Goal: Task Accomplishment & Management: Manage account settings

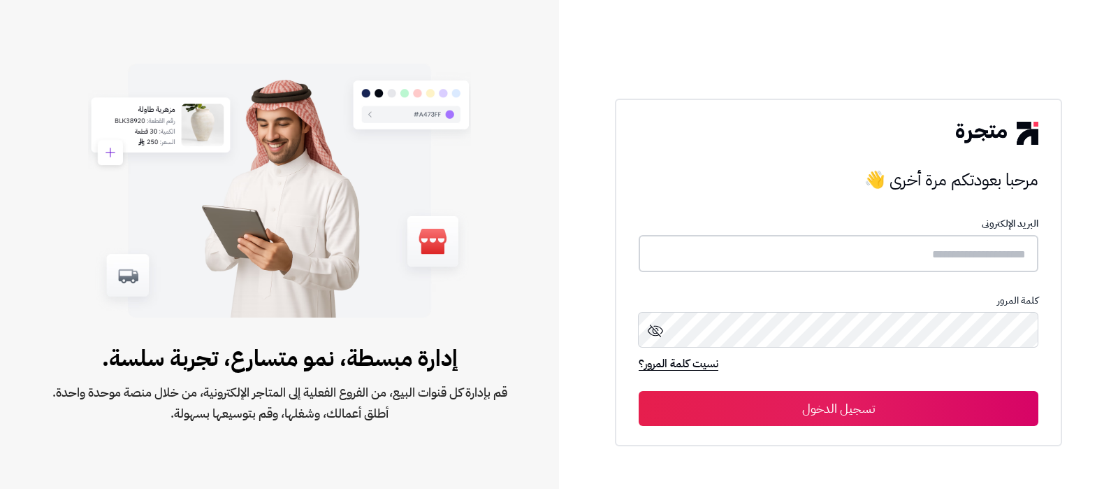
click at [911, 263] on input "text" at bounding box center [839, 253] width 400 height 37
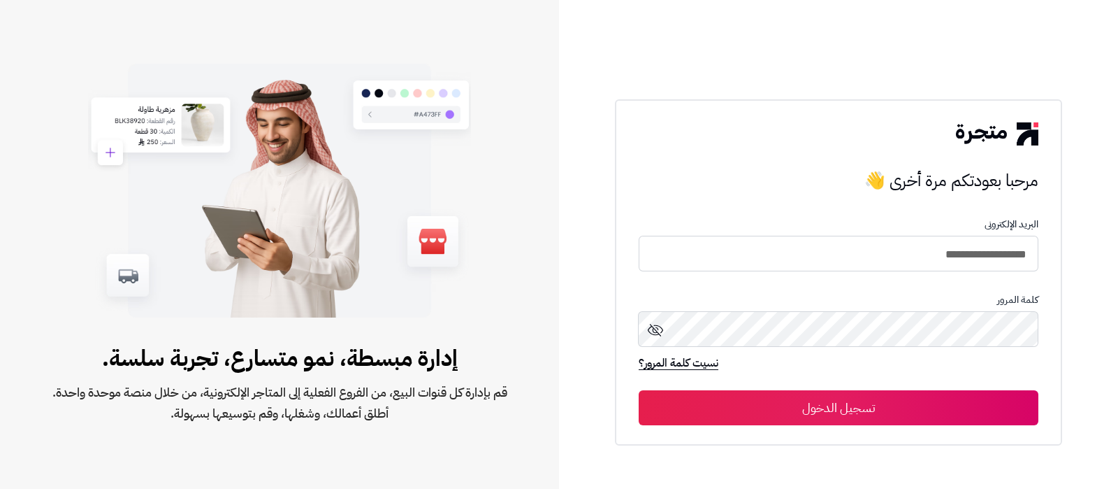
type input "**********"
click at [639, 390] on button "تسجيل الدخول" at bounding box center [839, 407] width 400 height 35
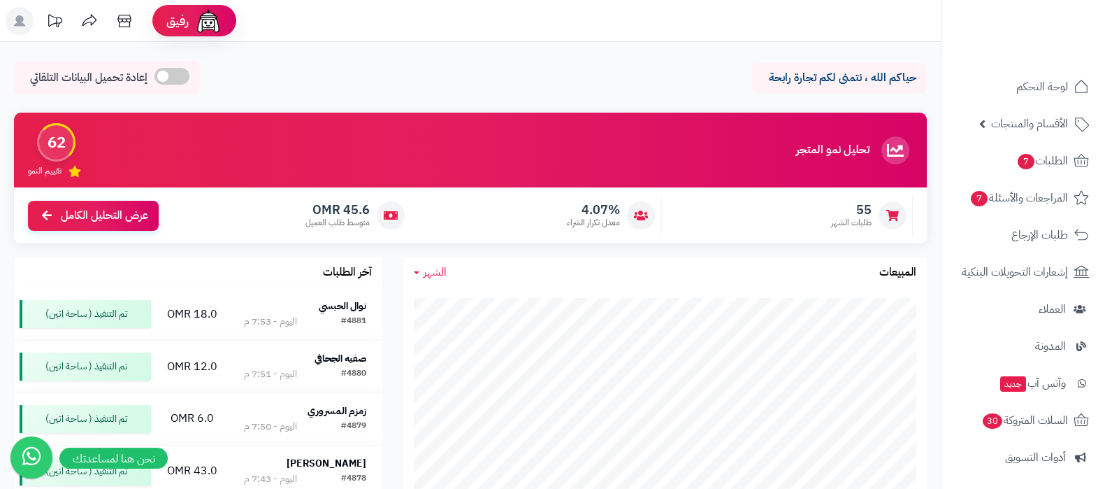
scroll to position [87, 0]
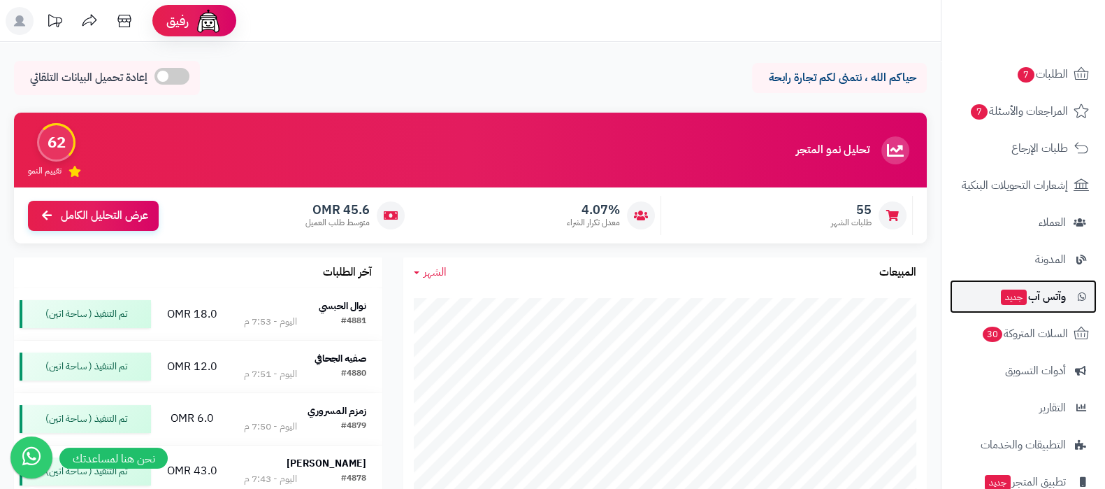
click at [1023, 291] on span "جديد" at bounding box center [1014, 296] width 26 height 15
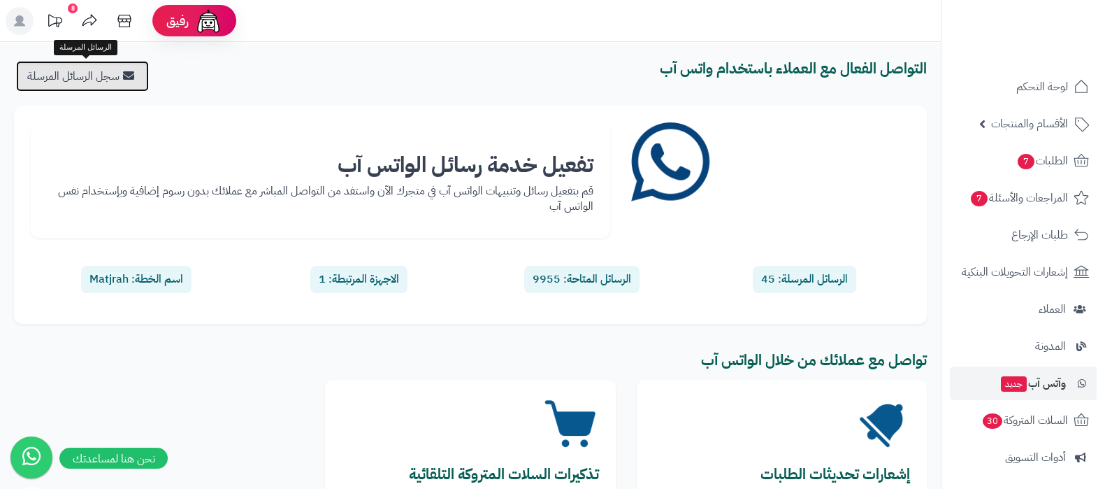
click at [82, 81] on link "سجل الرسائل المرسلة" at bounding box center [82, 76] width 133 height 31
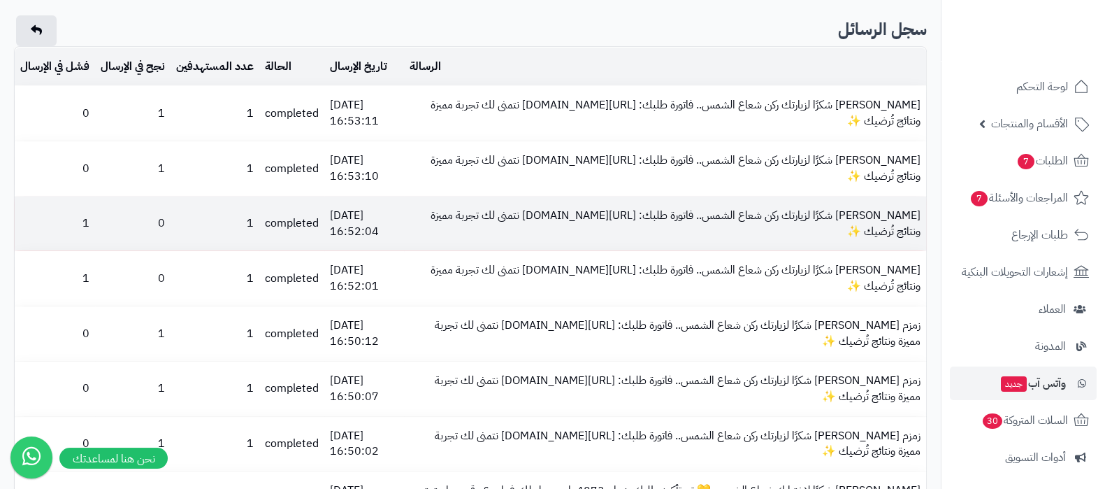
scroll to position [262, 0]
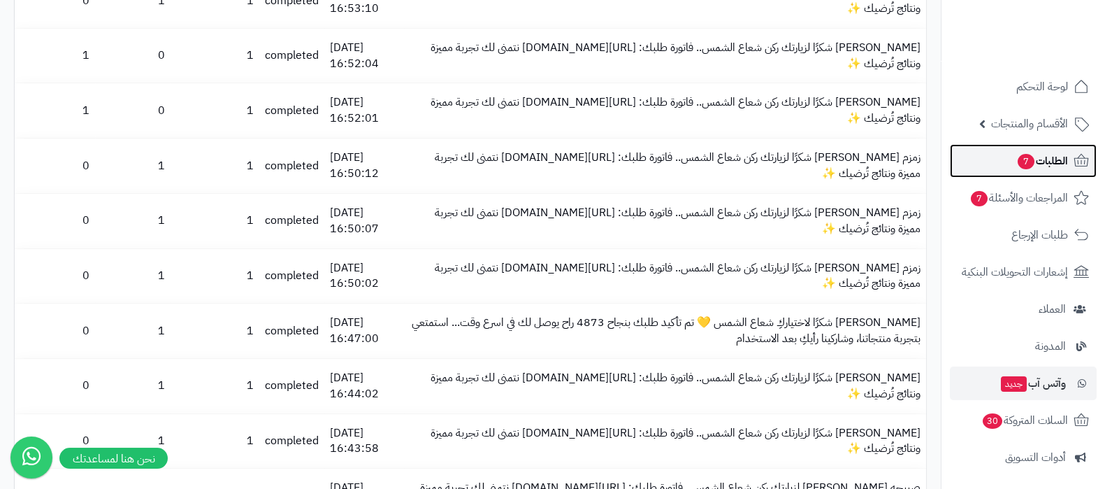
click at [1016, 159] on span "الطلبات 7" at bounding box center [1042, 161] width 52 height 20
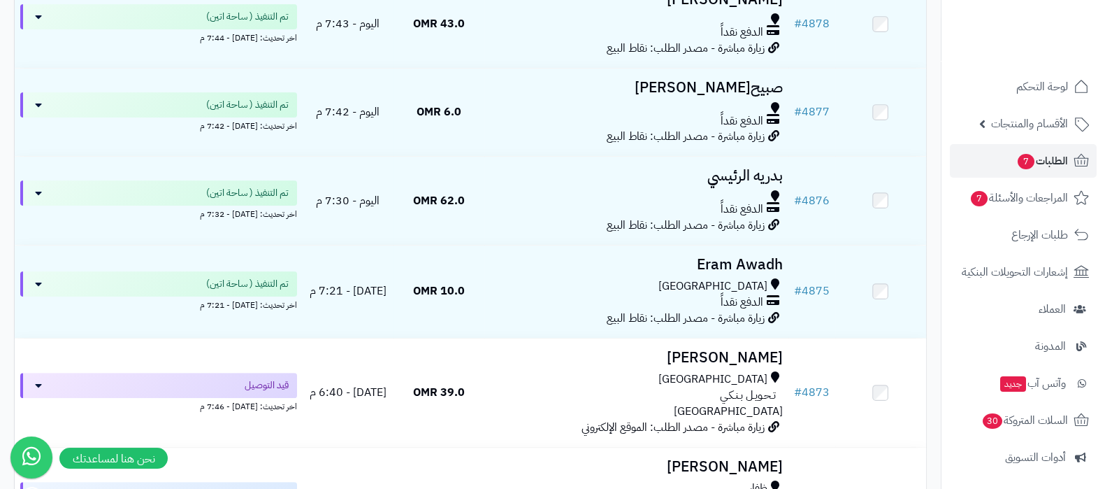
scroll to position [524, 0]
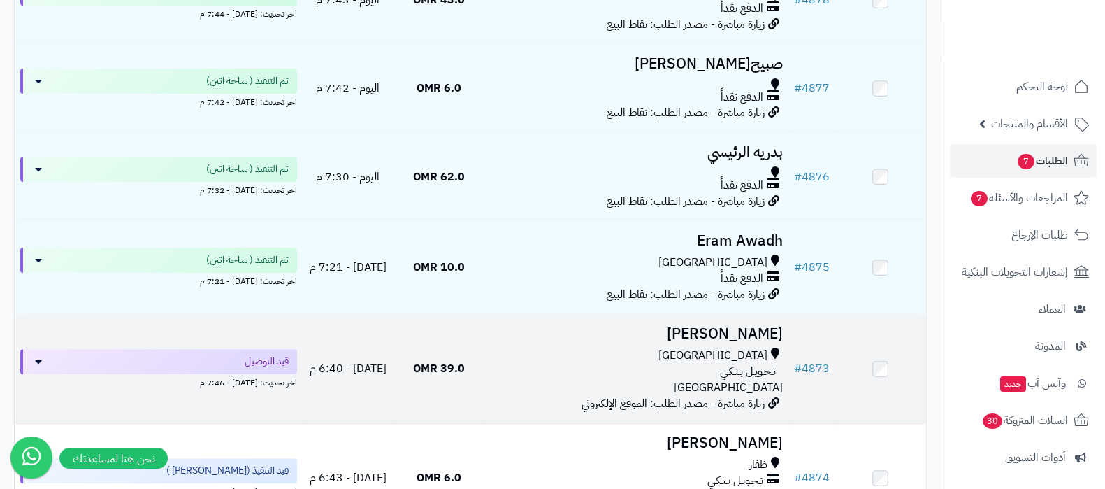
click at [737, 336] on h3 "[PERSON_NAME]" at bounding box center [636, 334] width 292 height 16
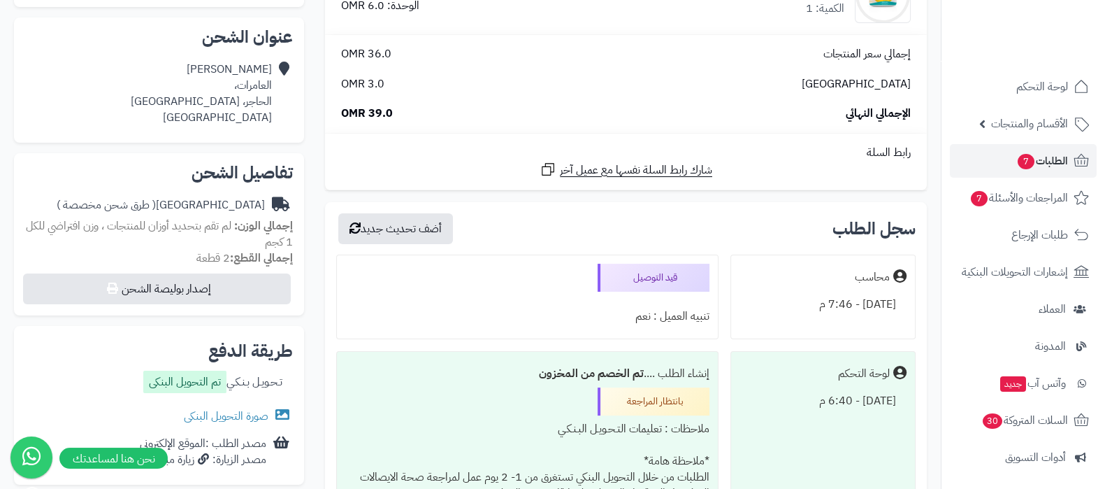
scroll to position [437, 0]
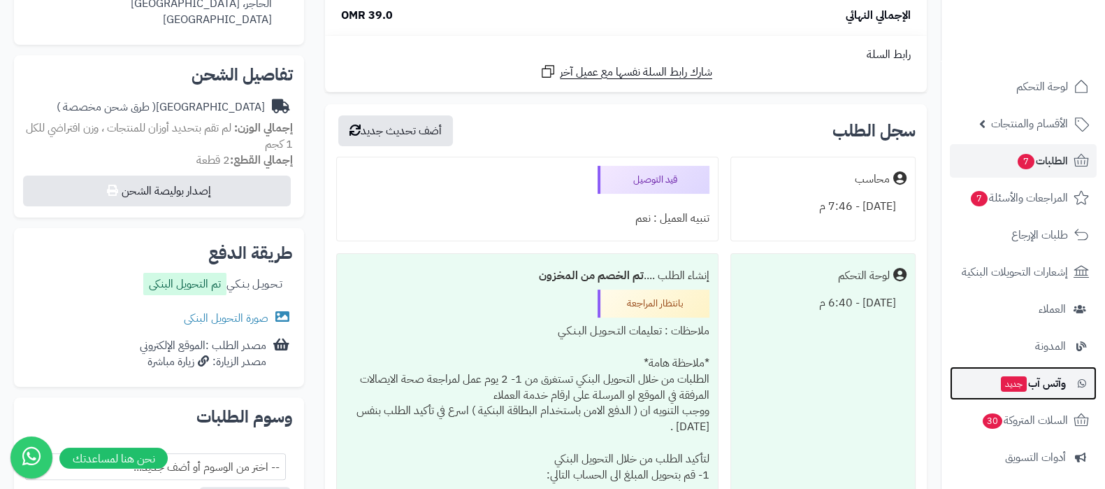
click at [1016, 384] on span "جديد" at bounding box center [1014, 383] width 26 height 15
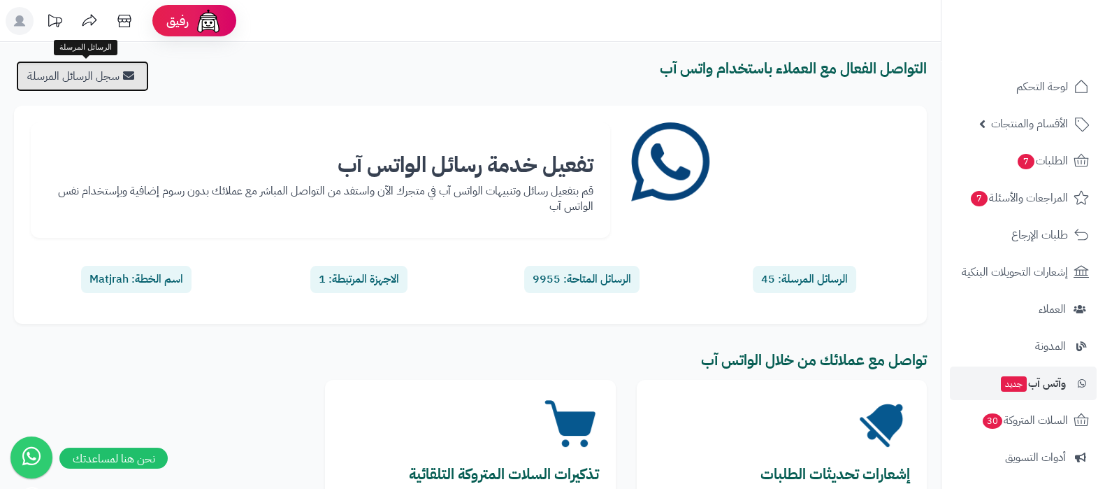
click at [85, 79] on link "سجل الرسائل المرسلة" at bounding box center [82, 76] width 133 height 31
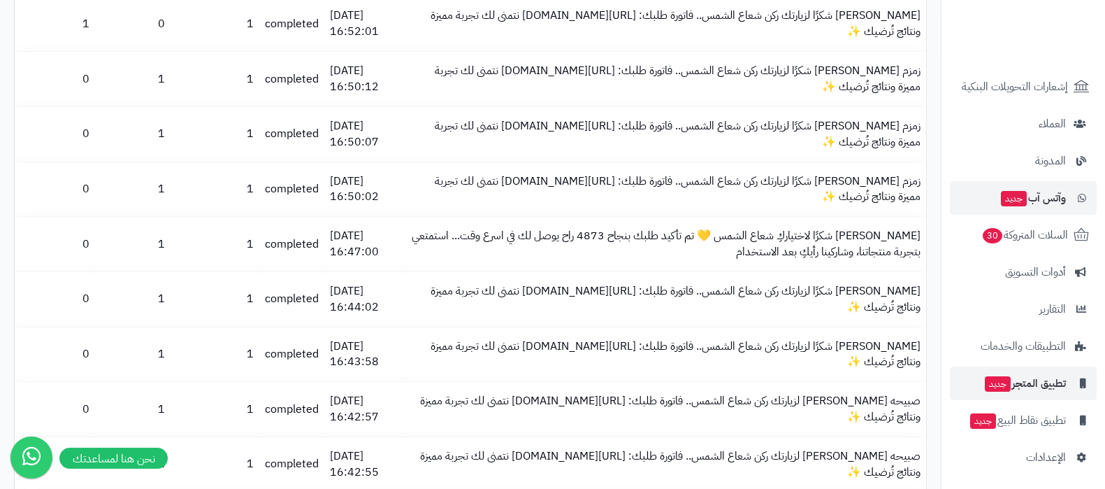
scroll to position [188, 0]
click at [1036, 194] on span "وآتس آب جديد" at bounding box center [1032, 195] width 66 height 20
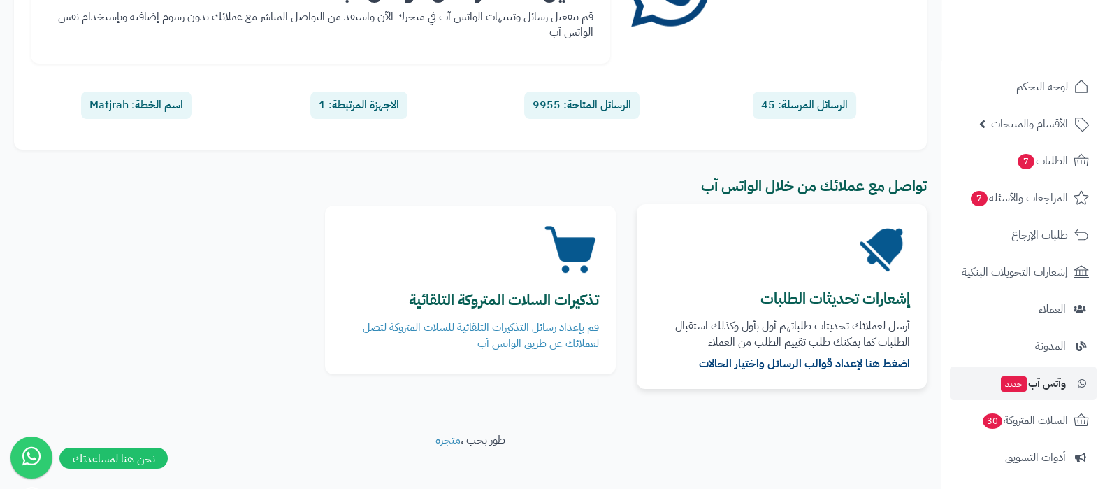
scroll to position [187, 0]
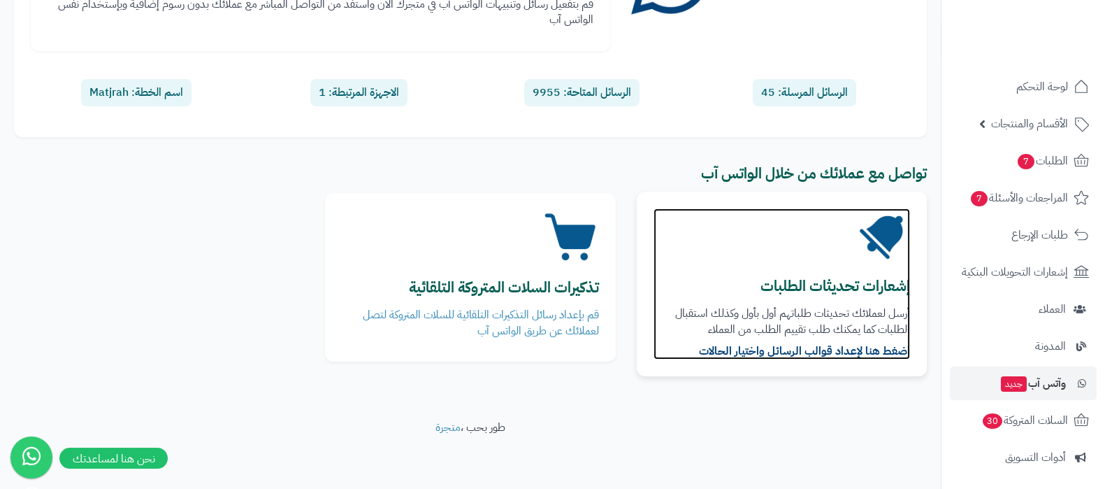
click at [832, 277] on b "إشعارات تحديثات الطلبات" at bounding box center [835, 286] width 150 height 22
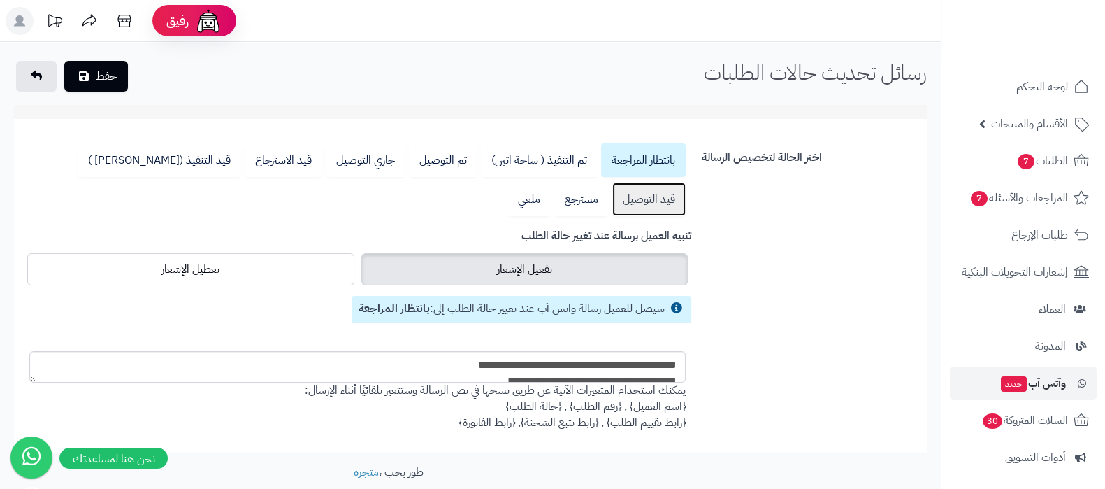
click at [612, 182] on link "قيد التوصيل" at bounding box center [648, 199] width 73 height 34
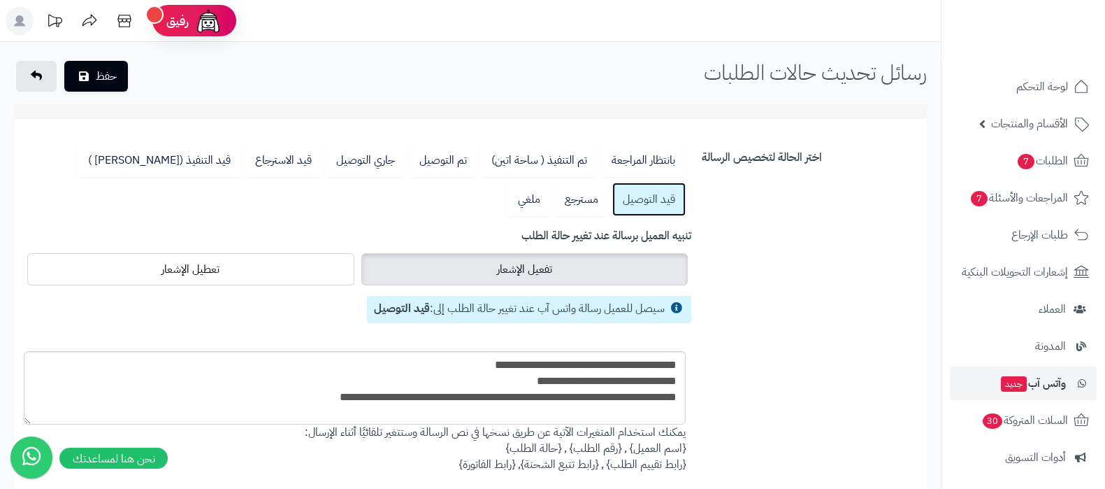
drag, startPoint x: 33, startPoint y: 379, endPoint x: 27, endPoint y: 421, distance: 43.0
click at [27, 421] on textarea "**********" at bounding box center [355, 387] width 662 height 73
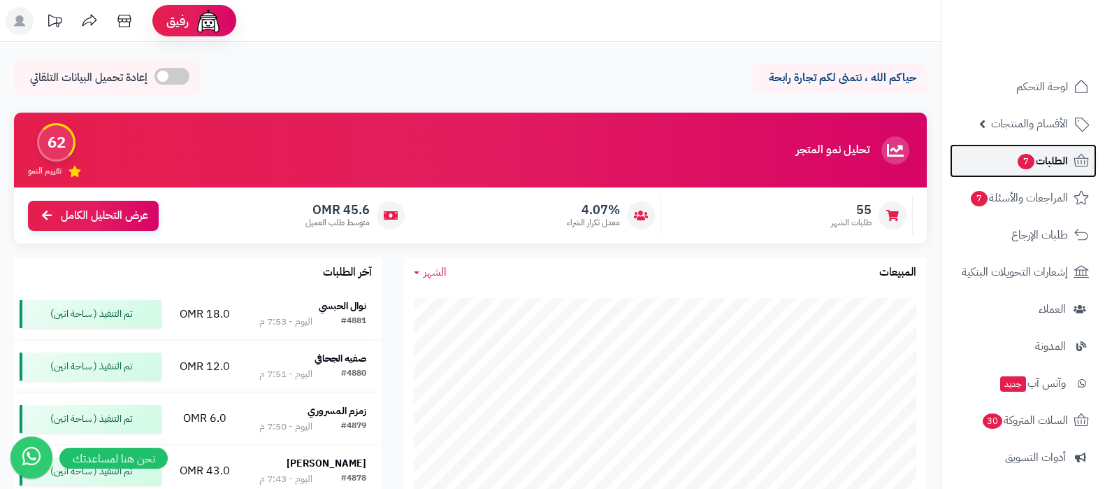
click at [1017, 162] on span "7" at bounding box center [1025, 161] width 17 height 16
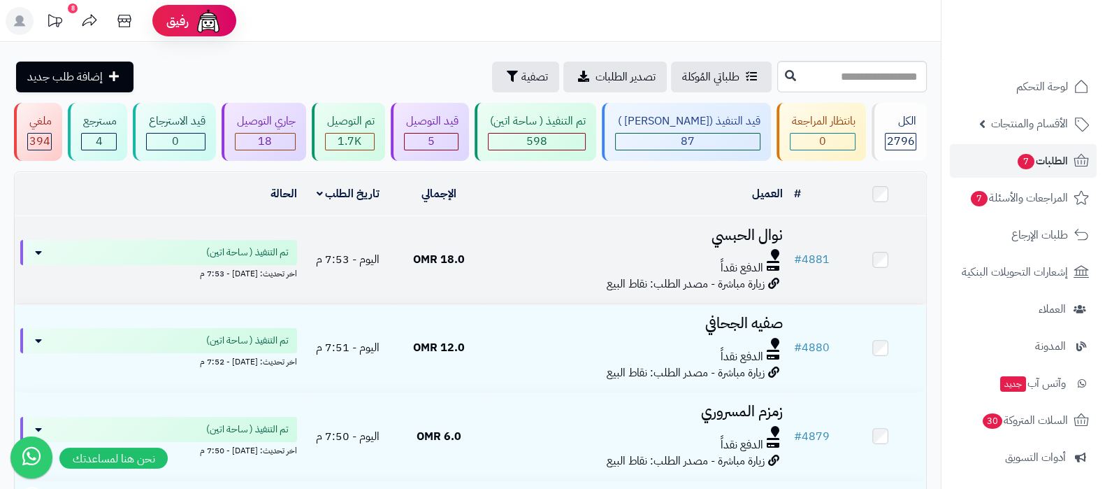
click at [718, 230] on h3 "نوال الحبسي" at bounding box center [636, 235] width 292 height 16
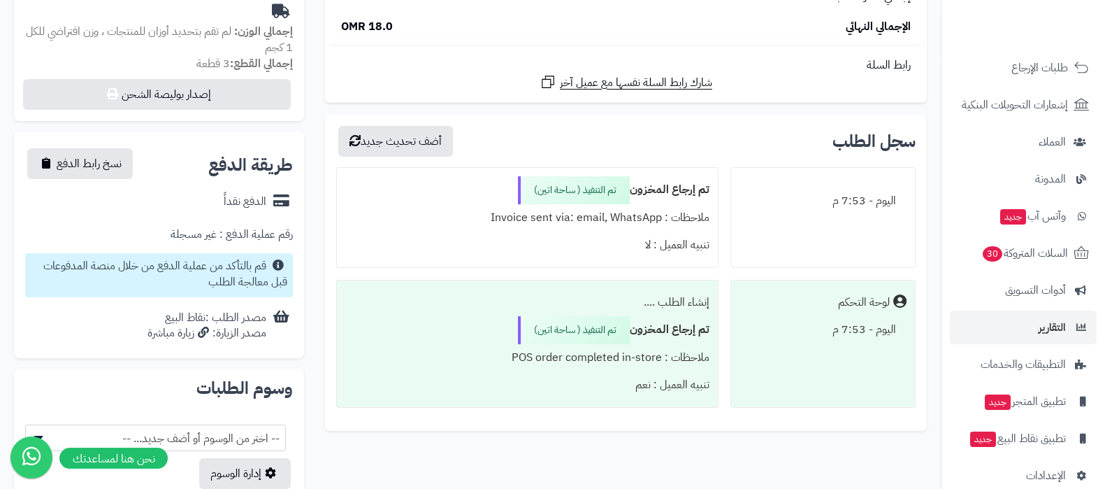
scroll to position [188, 0]
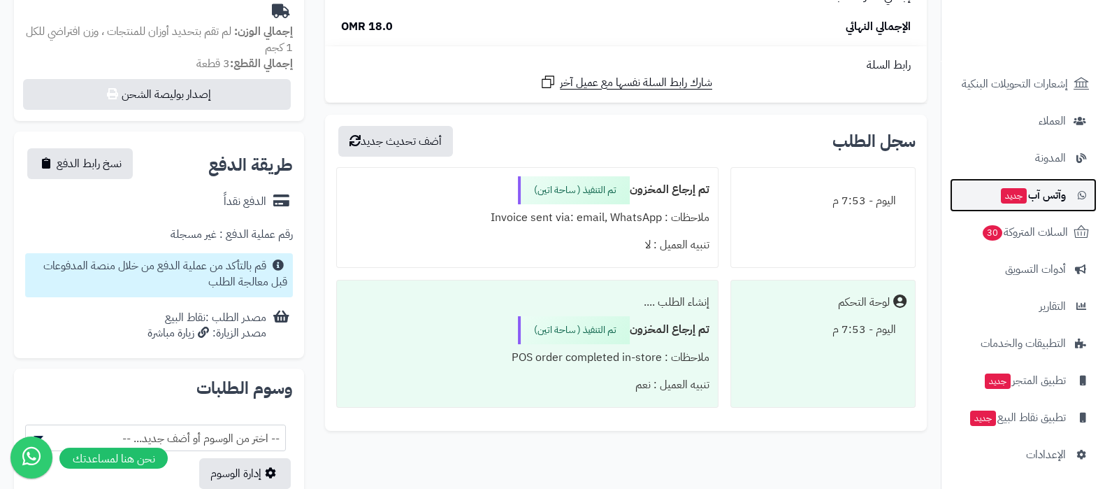
click at [1034, 194] on span "وآتس آب جديد" at bounding box center [1032, 195] width 66 height 20
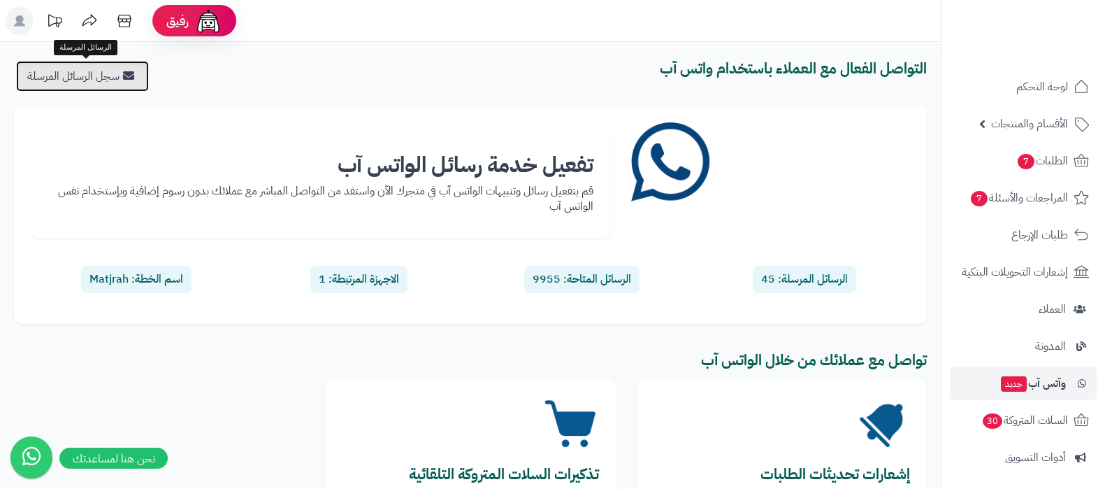
click at [105, 68] on link "سجل الرسائل المرسلة" at bounding box center [82, 76] width 133 height 31
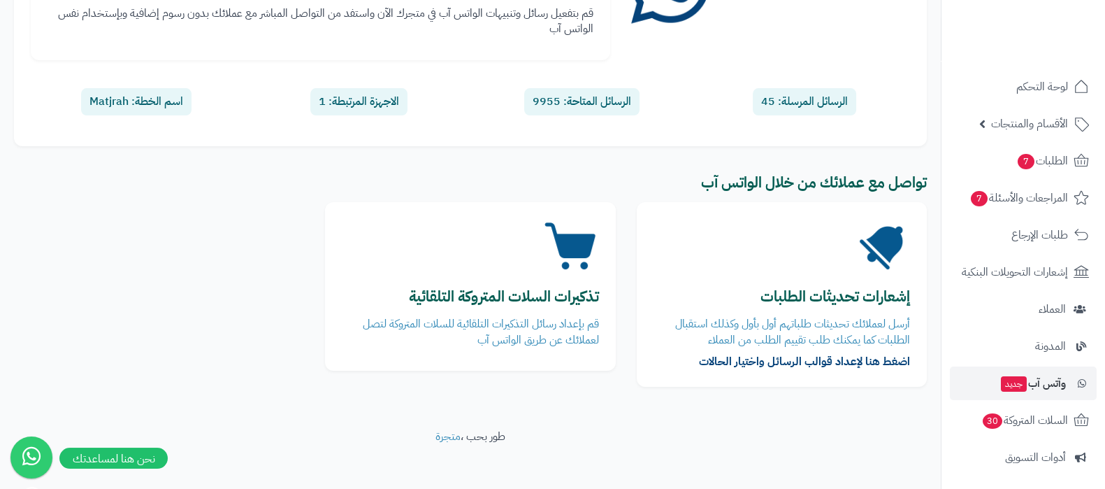
scroll to position [187, 0]
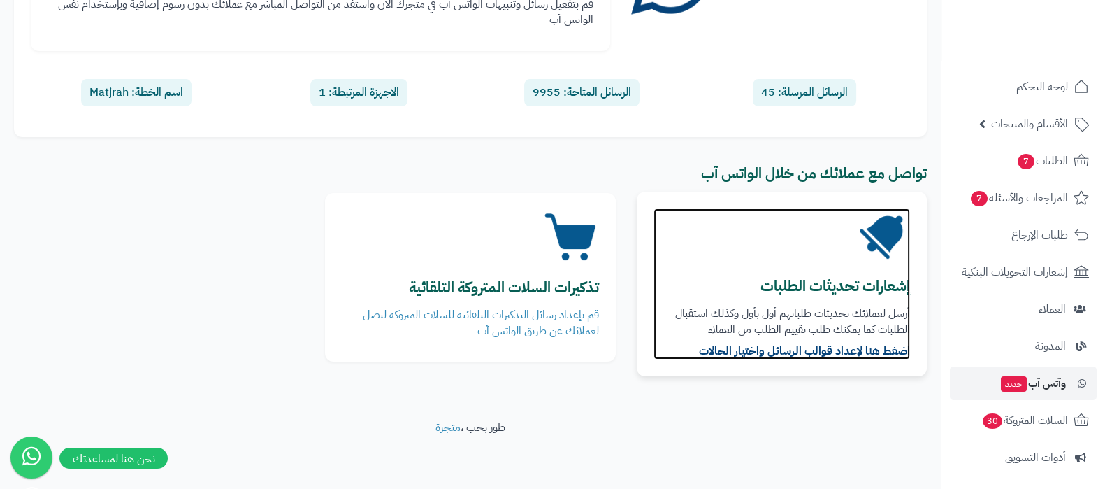
click at [860, 284] on b "إشعارات تحديثات الطلبات" at bounding box center [835, 286] width 150 height 22
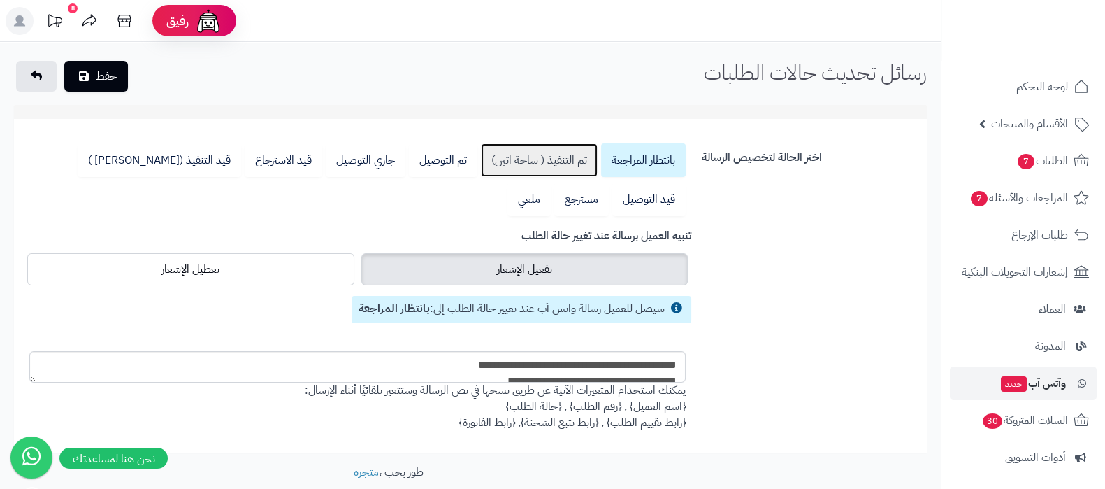
click at [550, 161] on link "تم التنفيذ ( ساحة اتين)" at bounding box center [539, 160] width 117 height 34
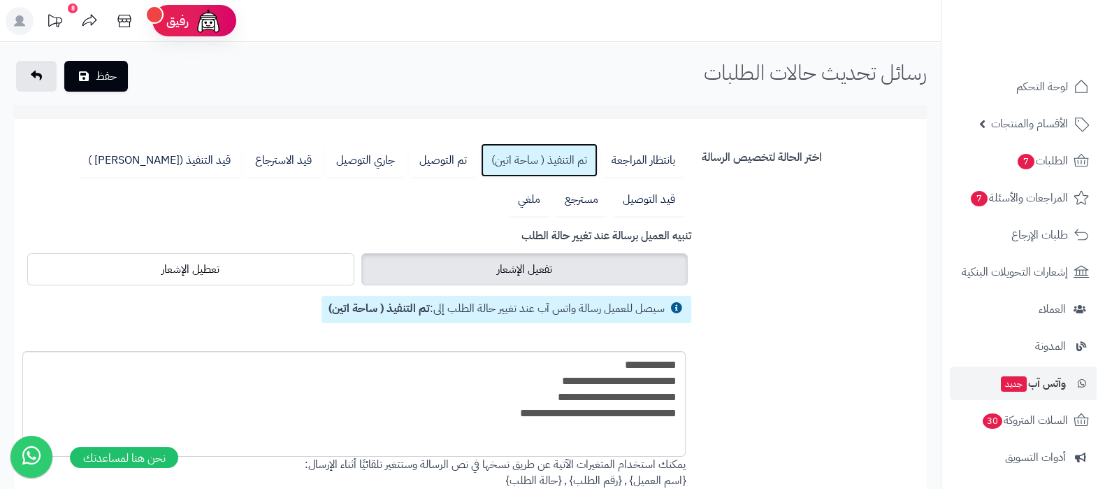
drag, startPoint x: 31, startPoint y: 376, endPoint x: 24, endPoint y: 451, distance: 75.1
click at [24, 451] on div "رفيق ! 8 الطلبات معالجة مكتمل إرجاع المنتجات العملاء المتواجدون الان 2916 عملاء…" at bounding box center [552, 318] width 1105 height 636
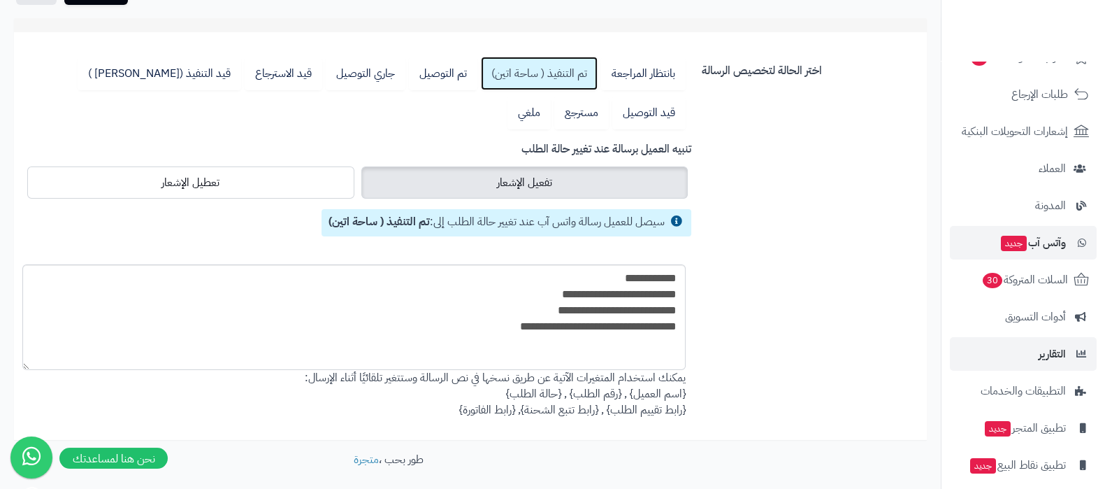
scroll to position [188, 0]
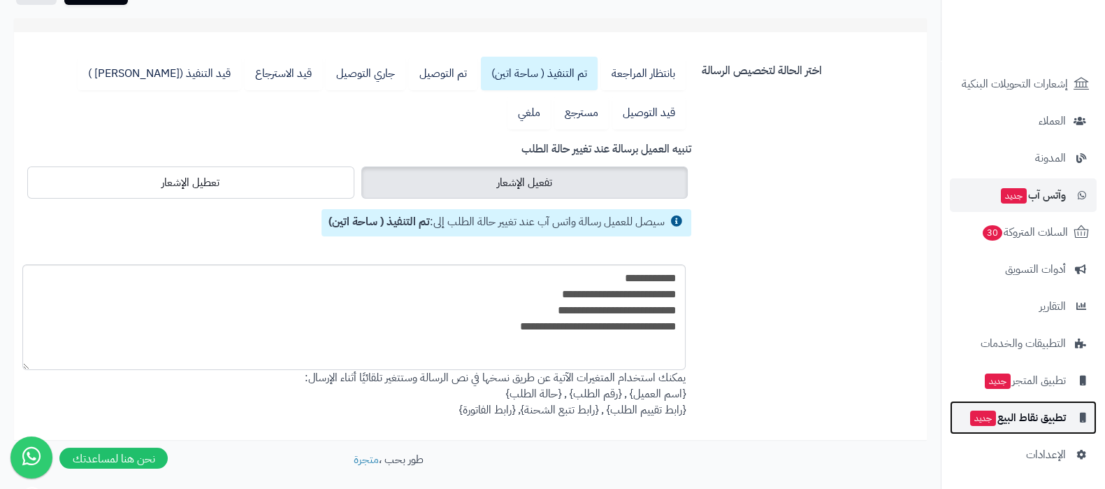
click at [1027, 425] on span "تطبيق نقاط البيع جديد" at bounding box center [1017, 417] width 97 height 20
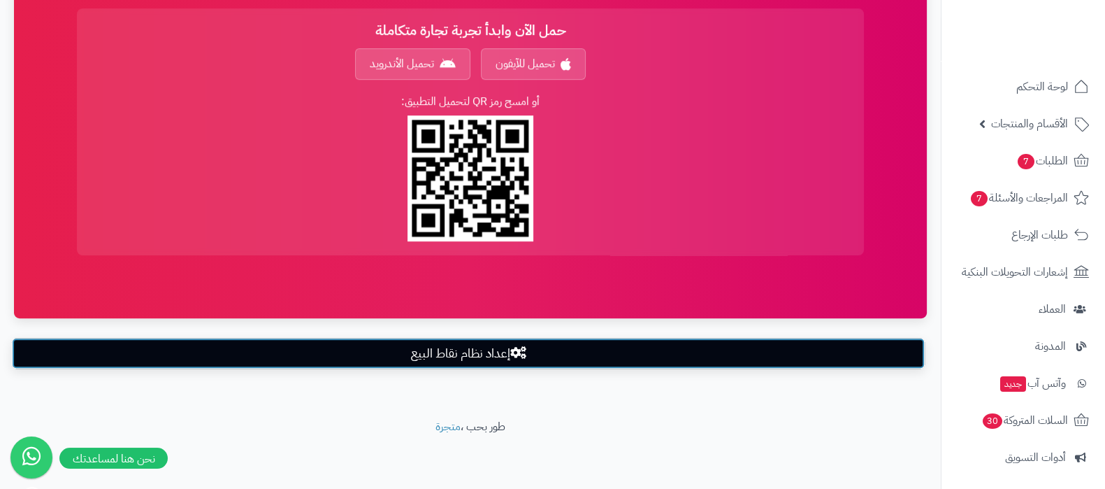
click at [468, 346] on link "إعداد نظام نقاط البيع" at bounding box center [468, 353] width 913 height 31
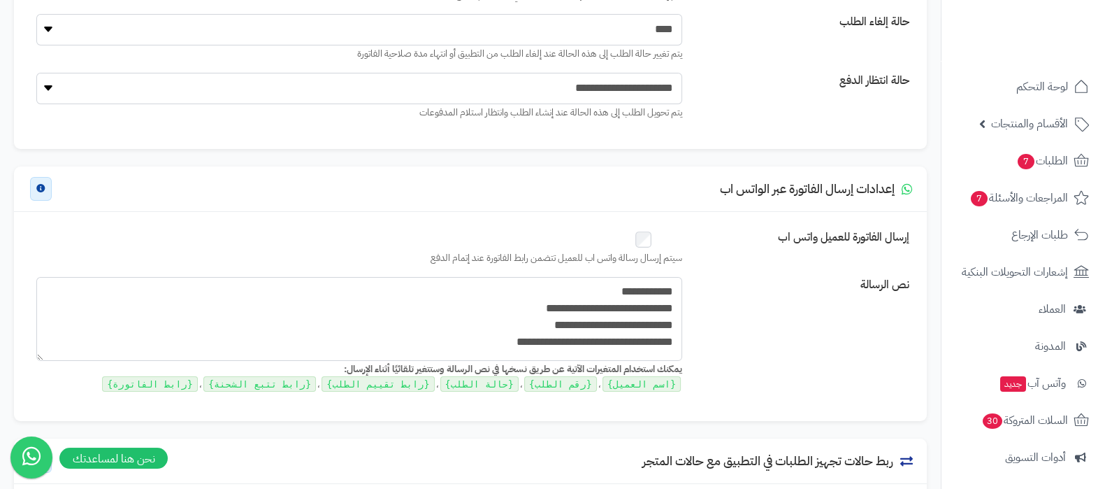
scroll to position [262, 0]
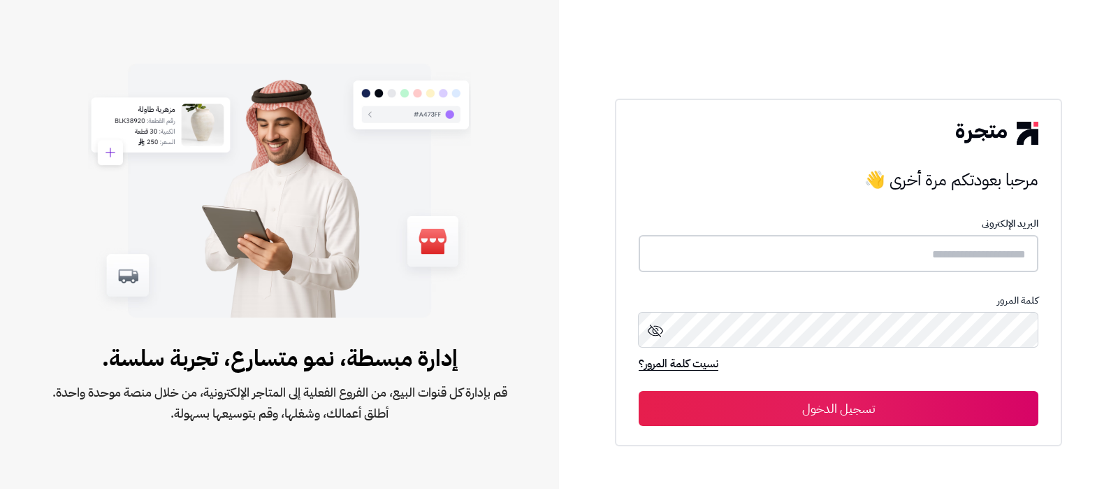
type input "**********"
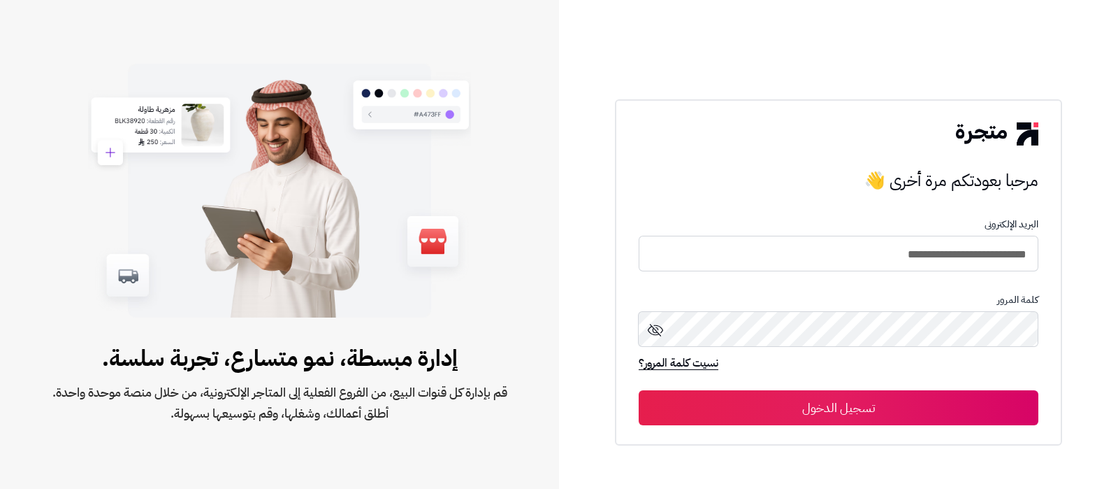
click at [861, 407] on button "تسجيل الدخول" at bounding box center [839, 407] width 400 height 35
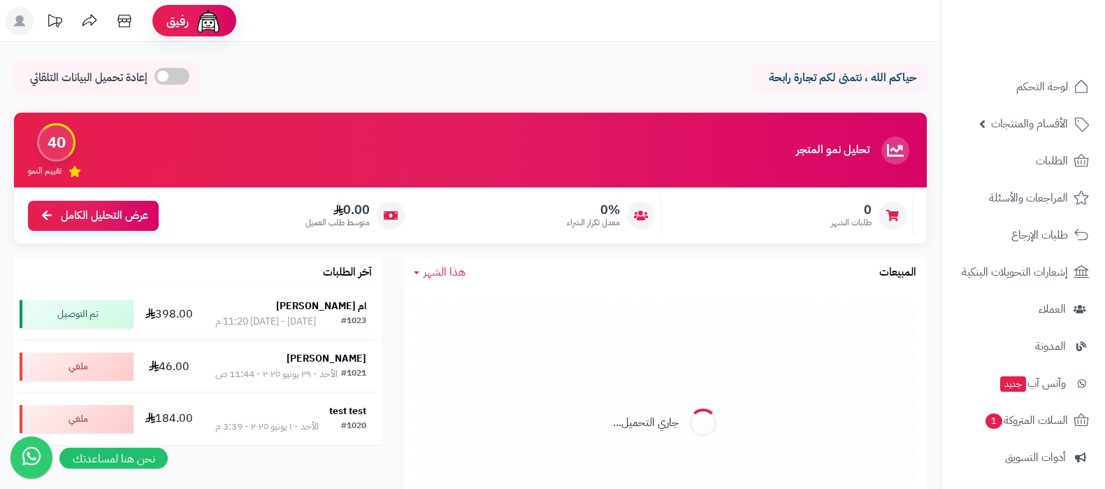
scroll to position [188, 0]
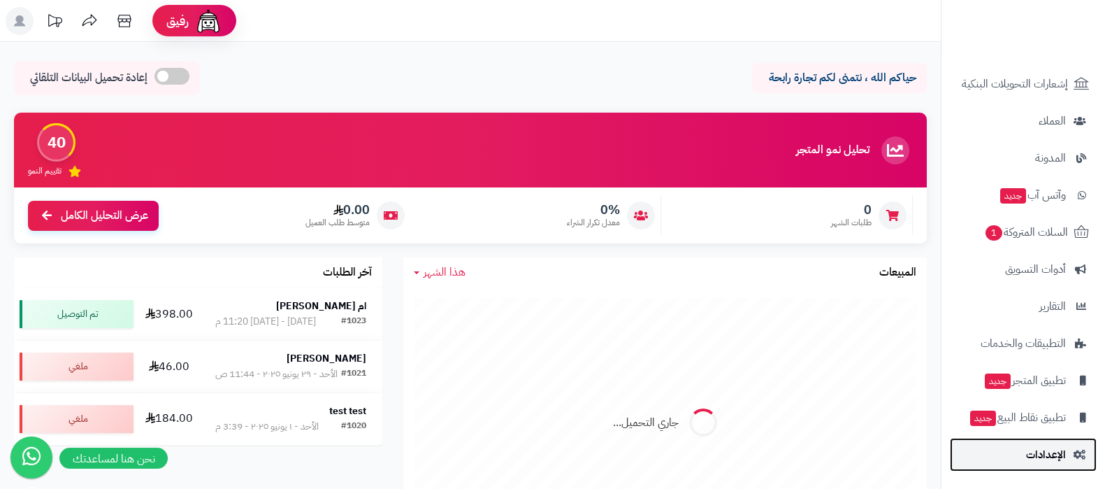
click at [1029, 446] on span "الإعدادات" at bounding box center [1046, 455] width 40 height 20
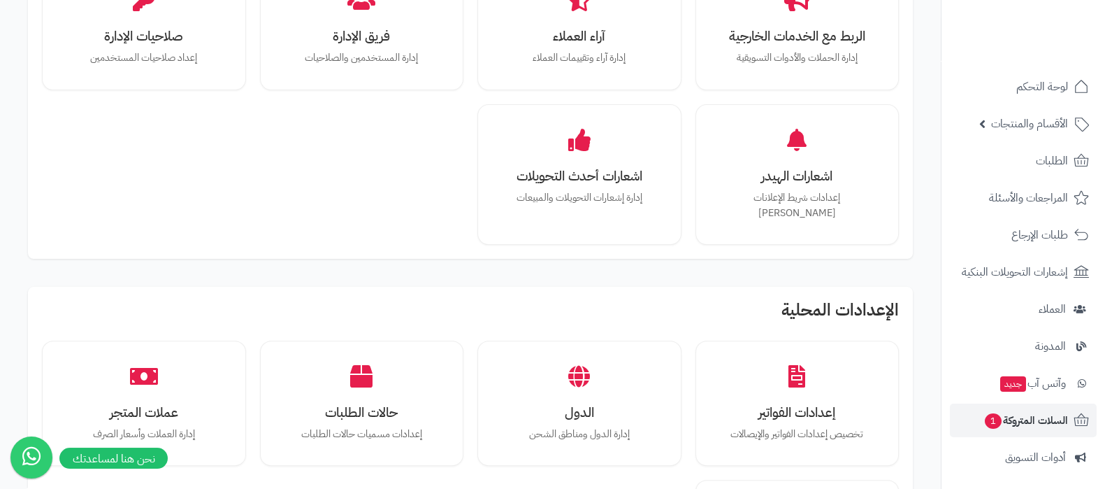
scroll to position [188, 0]
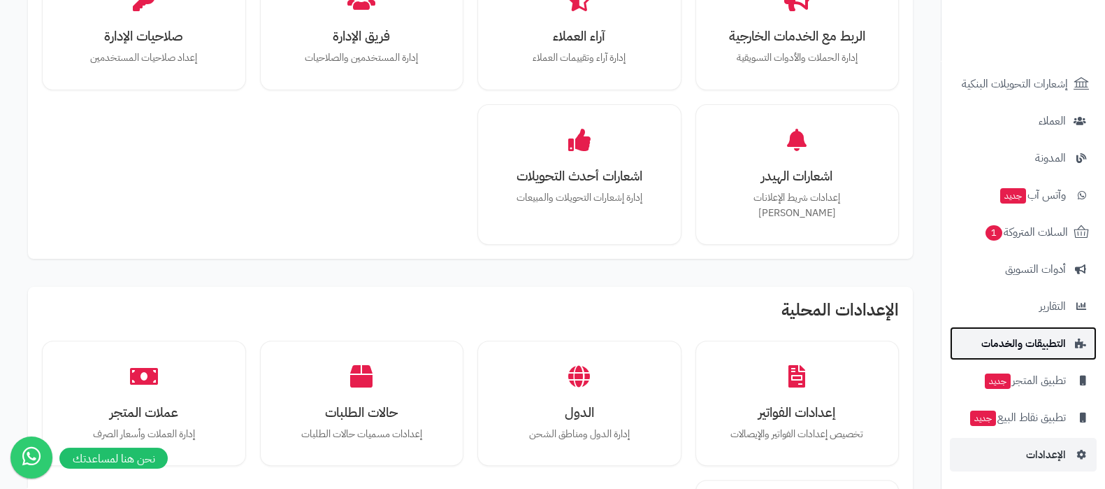
click at [1021, 340] on span "التطبيقات والخدمات" at bounding box center [1023, 343] width 85 height 20
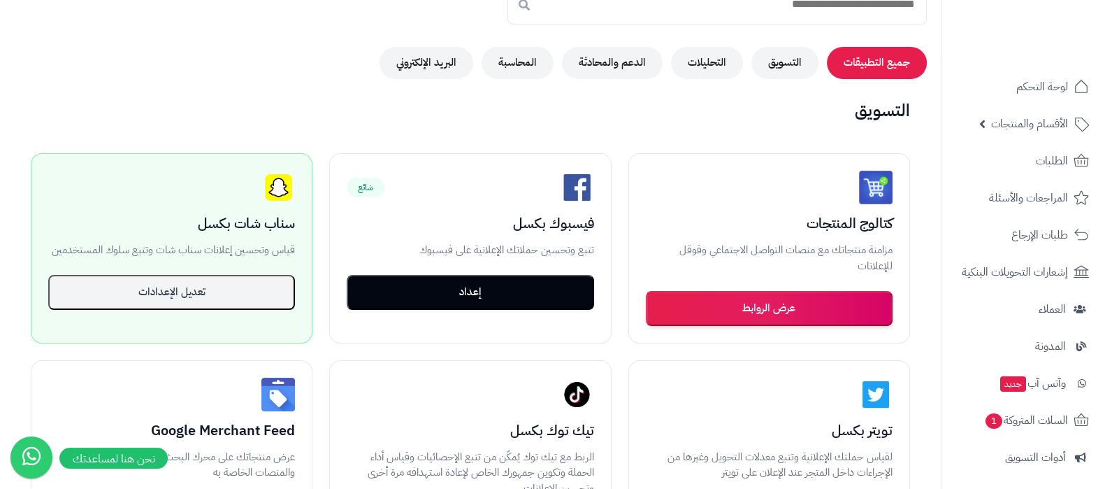
scroll to position [174, 0]
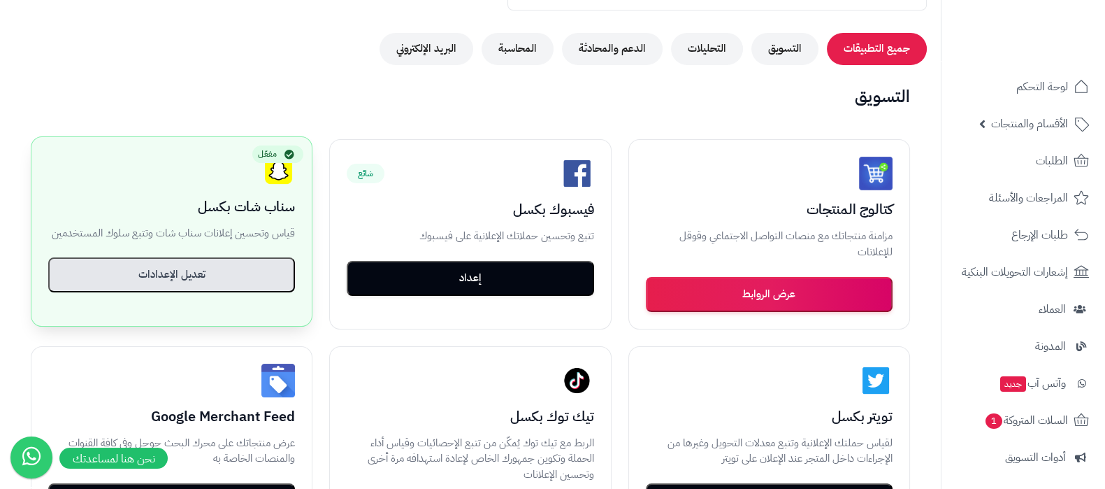
click at [175, 270] on button "تعديل الإعدادات" at bounding box center [171, 274] width 247 height 35
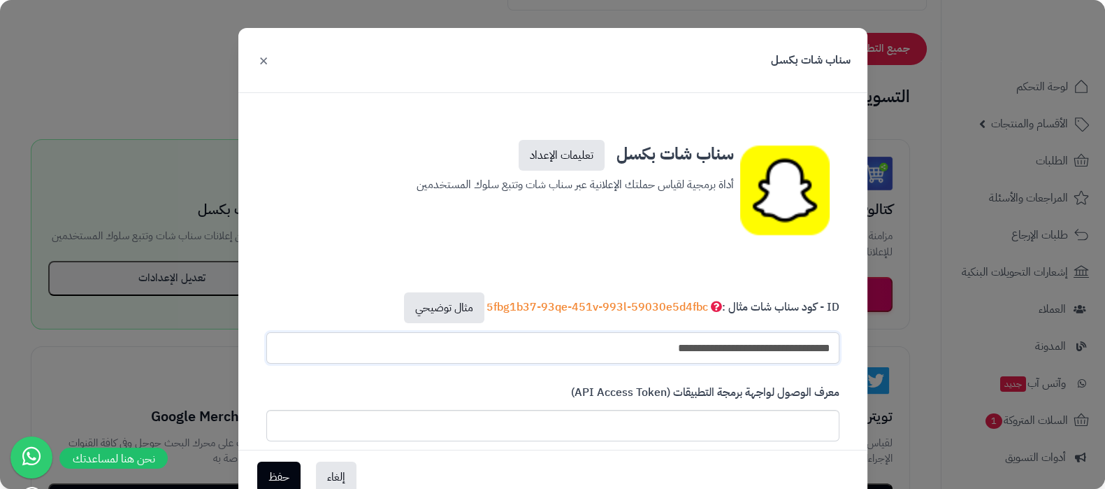
drag, startPoint x: 587, startPoint y: 354, endPoint x: 847, endPoint y: 338, distance: 260.5
click at [847, 338] on div "**********" at bounding box center [553, 328] width 594 height 92
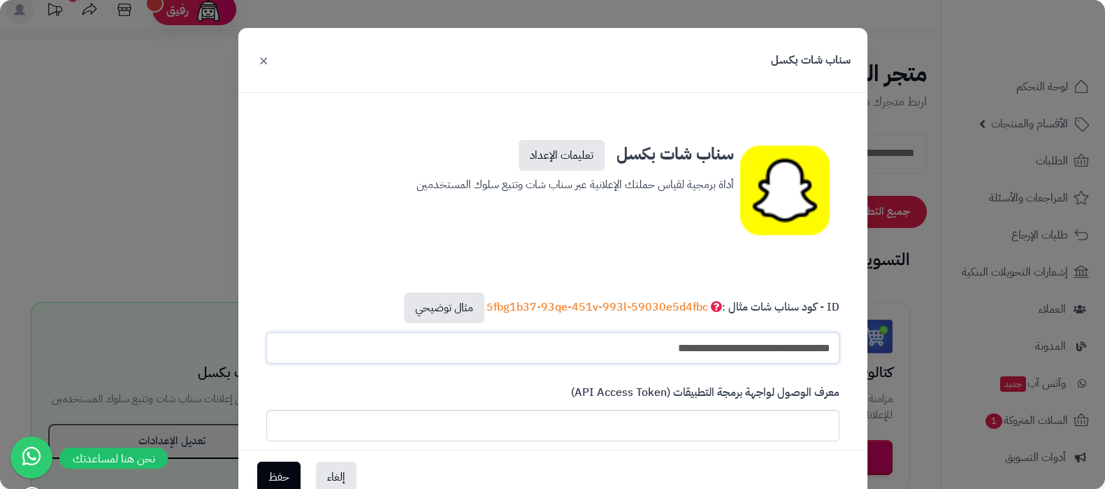
scroll to position [0, 0]
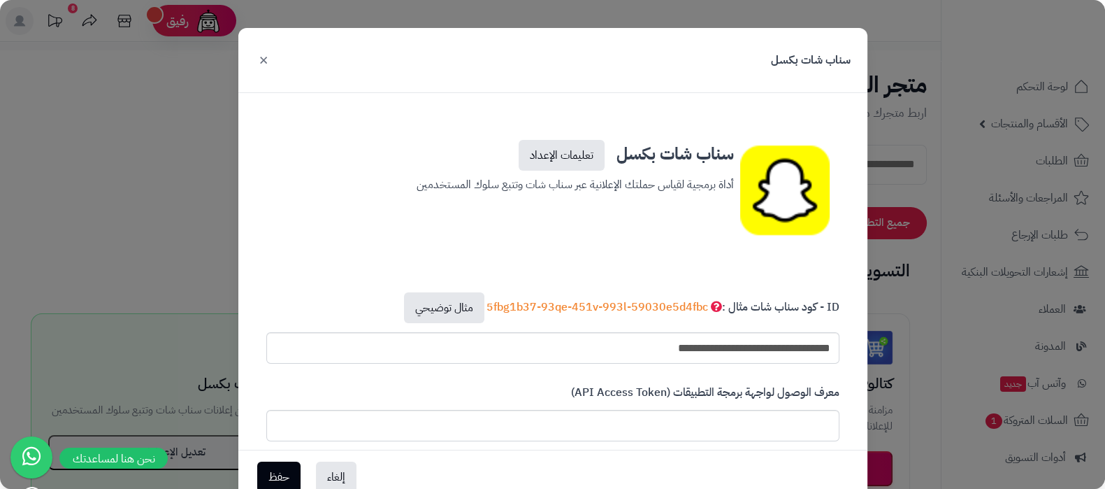
click at [267, 59] on button "×" at bounding box center [263, 59] width 17 height 31
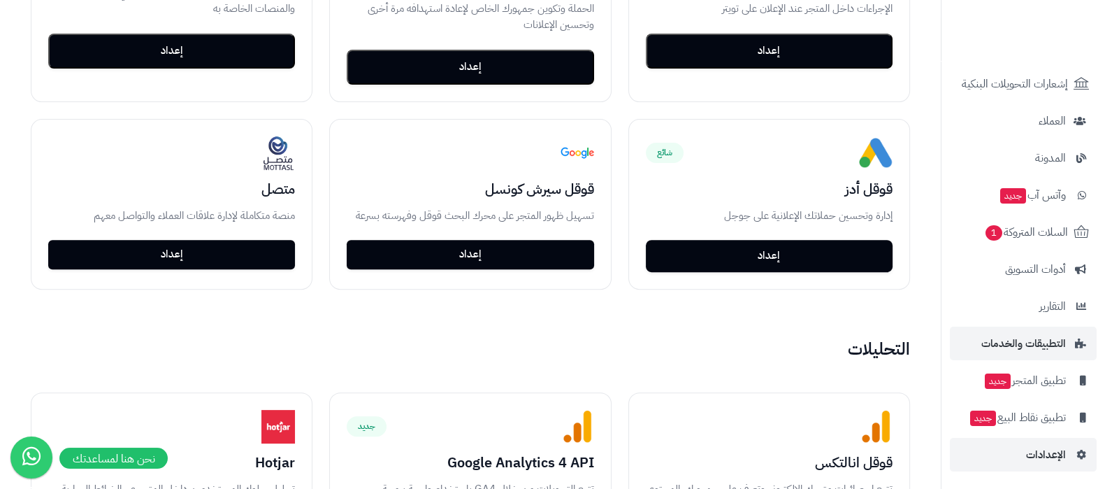
scroll to position [786, 0]
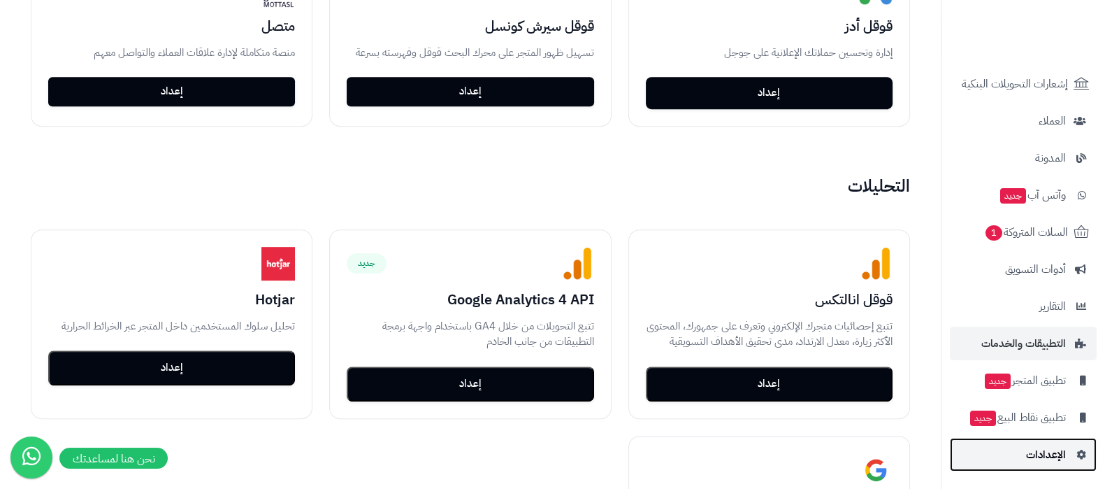
click at [1044, 452] on span "الإعدادات" at bounding box center [1046, 455] width 40 height 20
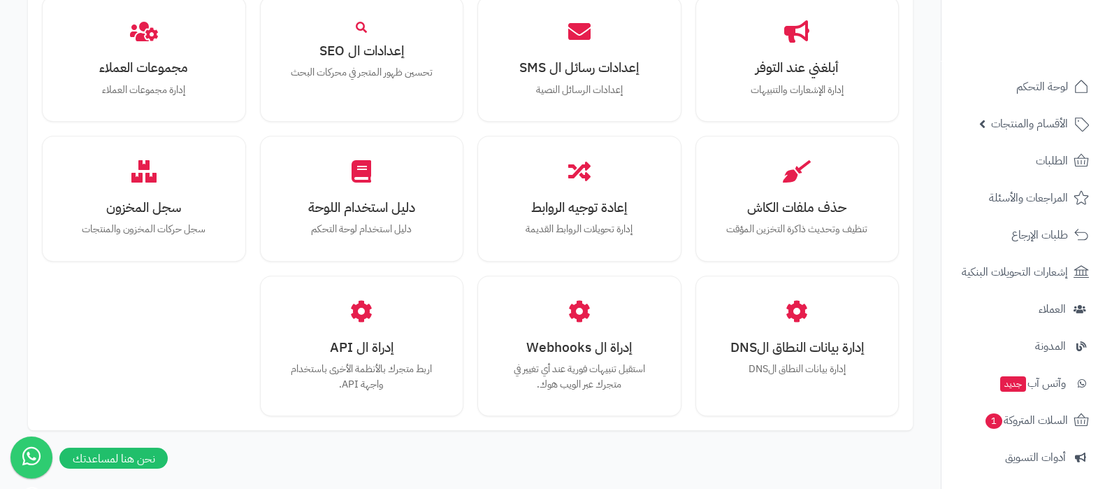
scroll to position [1292, 0]
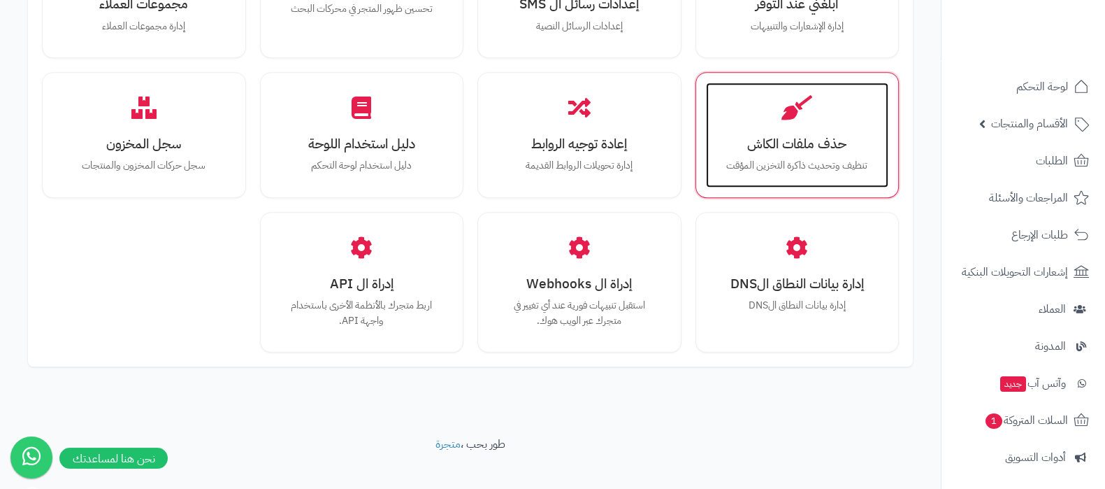
click at [817, 113] on div "حذف ملفات الكاش تنظيف وتحديث ذاكرة التخزين المؤقت" at bounding box center [797, 134] width 183 height 105
